Goal: Information Seeking & Learning: Learn about a topic

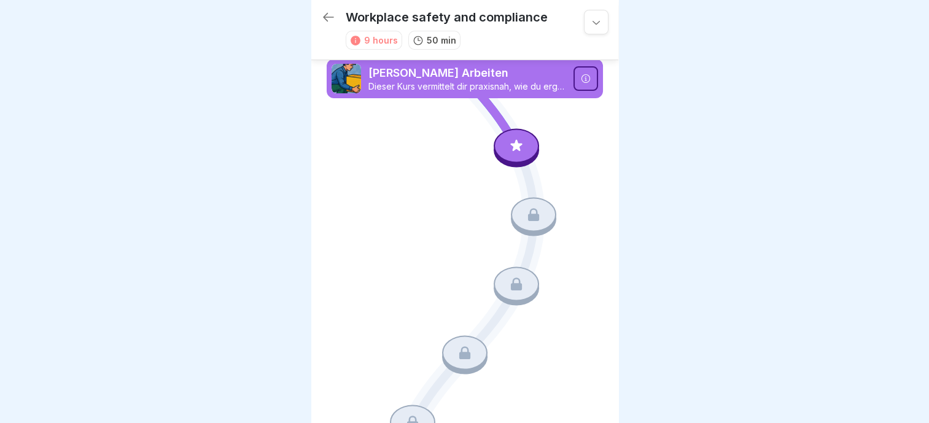
click at [509, 149] on icon at bounding box center [517, 146] width 16 height 16
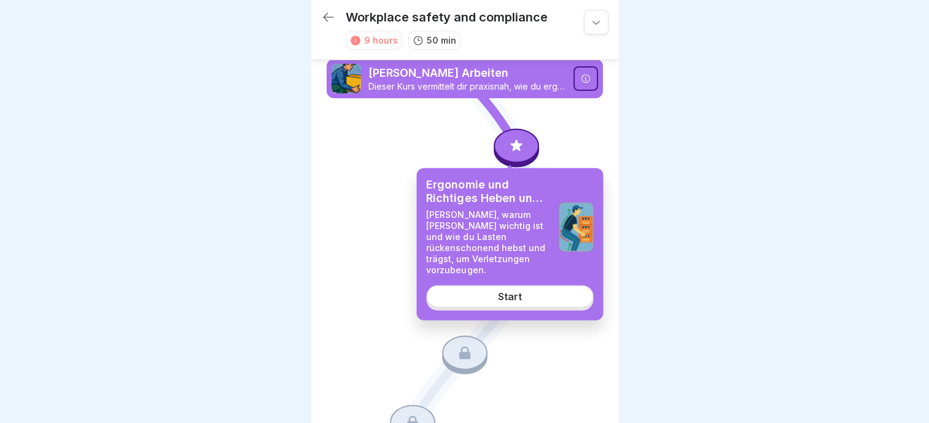
click at [511, 291] on div "Start" at bounding box center [510, 296] width 24 height 11
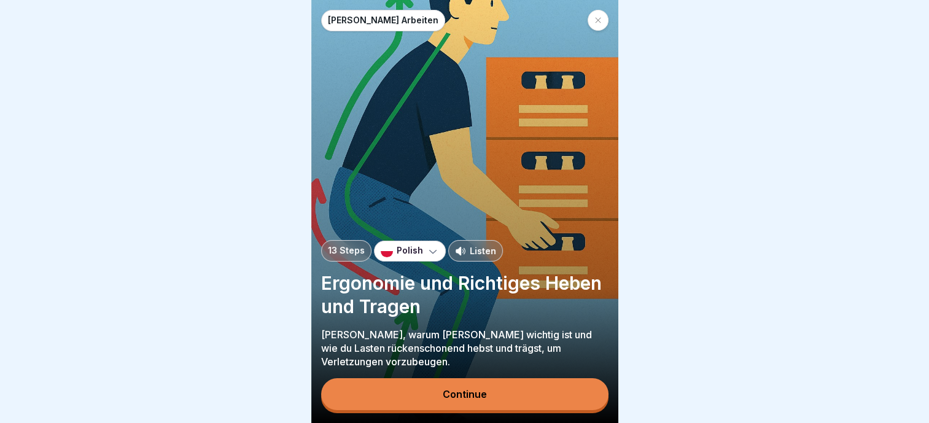
click at [397, 256] on p "Polish" at bounding box center [410, 251] width 26 height 10
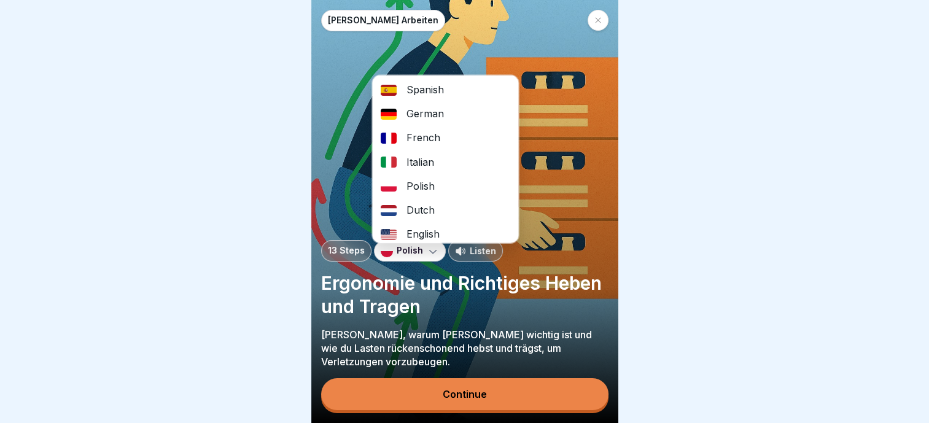
click at [640, 192] on div at bounding box center [464, 211] width 929 height 423
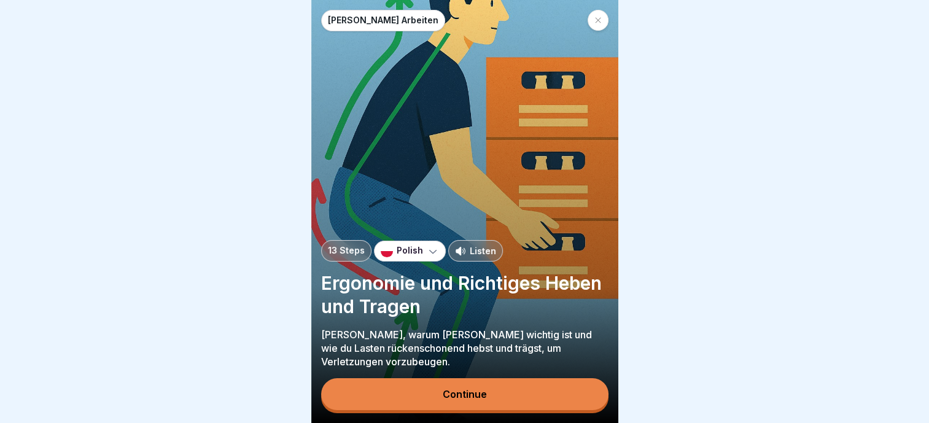
click at [528, 384] on button "Continue" at bounding box center [464, 394] width 287 height 32
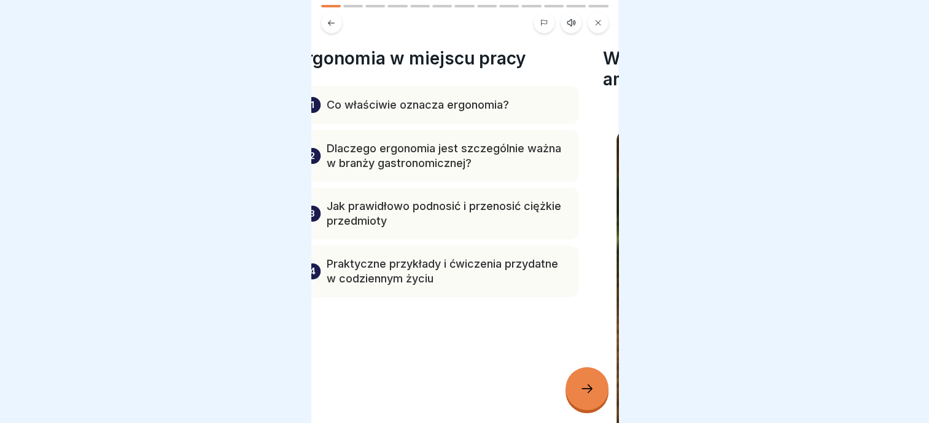
click at [518, 102] on div "Ergonomia w miejscu pracy 1 Co właściwie oznacza ergonomia? 2 Dlaczego ergonomi…" at bounding box center [437, 172] width 283 height 249
